Goal: Task Accomplishment & Management: Manage account settings

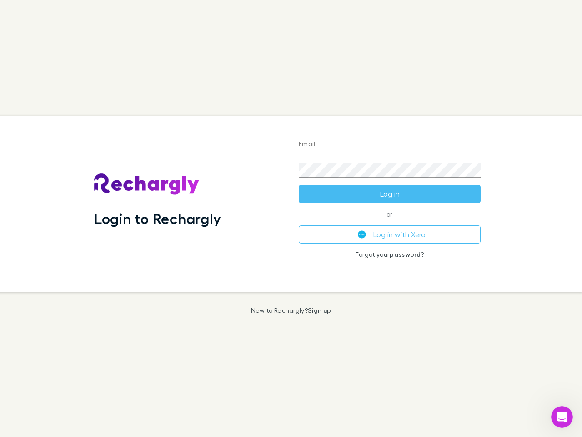
click at [291, 218] on div "Login to Rechargly" at bounding box center [189, 204] width 205 height 176
click at [390, 145] on input "Email" at bounding box center [390, 144] width 182 height 15
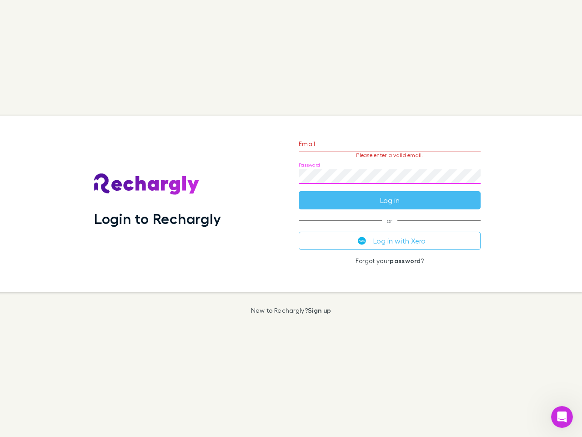
click at [390, 194] on form "Email Please enter a valid email. Password Log in" at bounding box center [390, 169] width 182 height 79
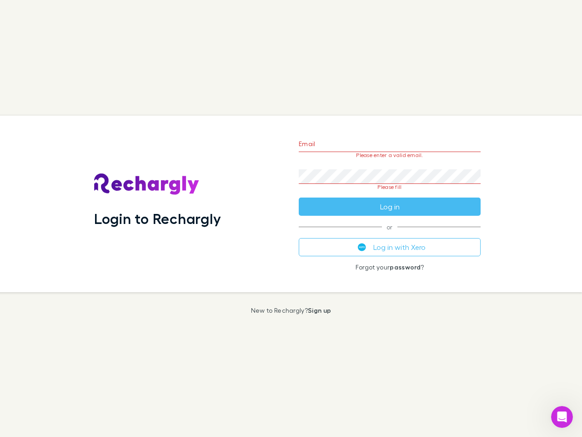
click at [390, 234] on div "Email Please enter a valid email. Password Please fill Log in or Log in with Xe…" at bounding box center [390, 204] width 196 height 176
click at [562, 417] on icon "Open Intercom Messenger" at bounding box center [562, 416] width 15 height 15
